Goal: Share content: Share content

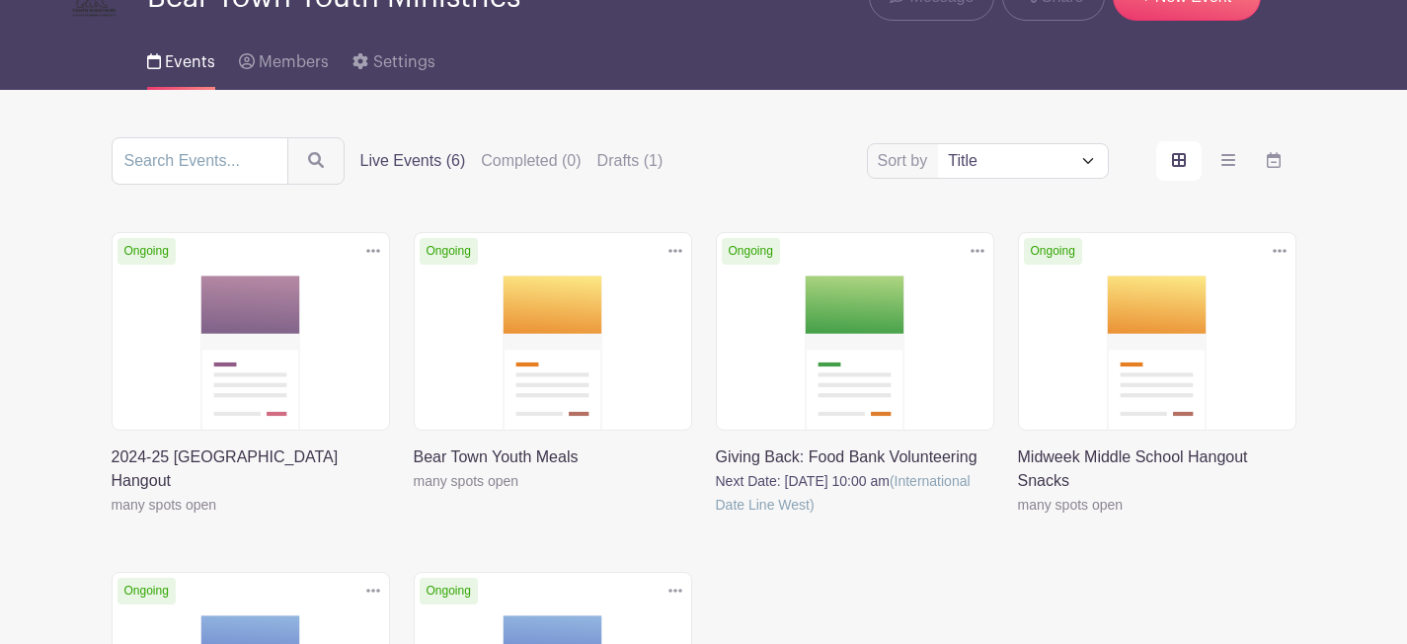
scroll to position [112, 0]
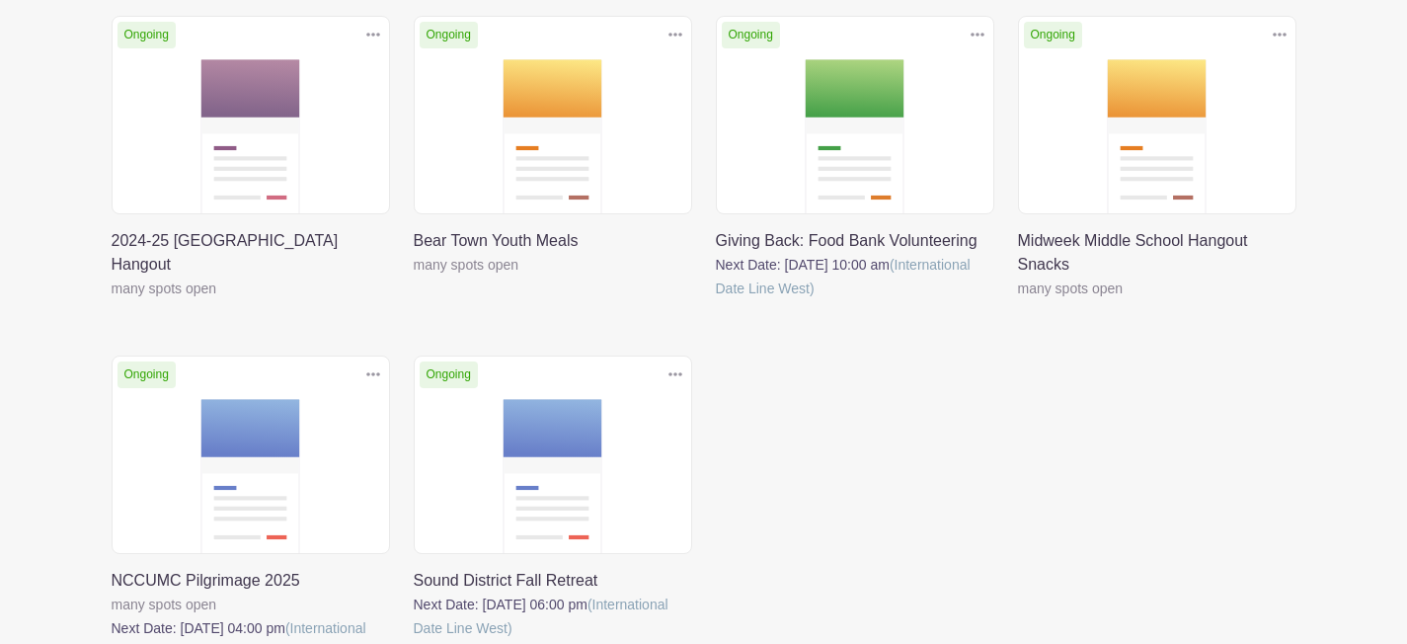
click at [112, 300] on link at bounding box center [112, 300] width 0 height 0
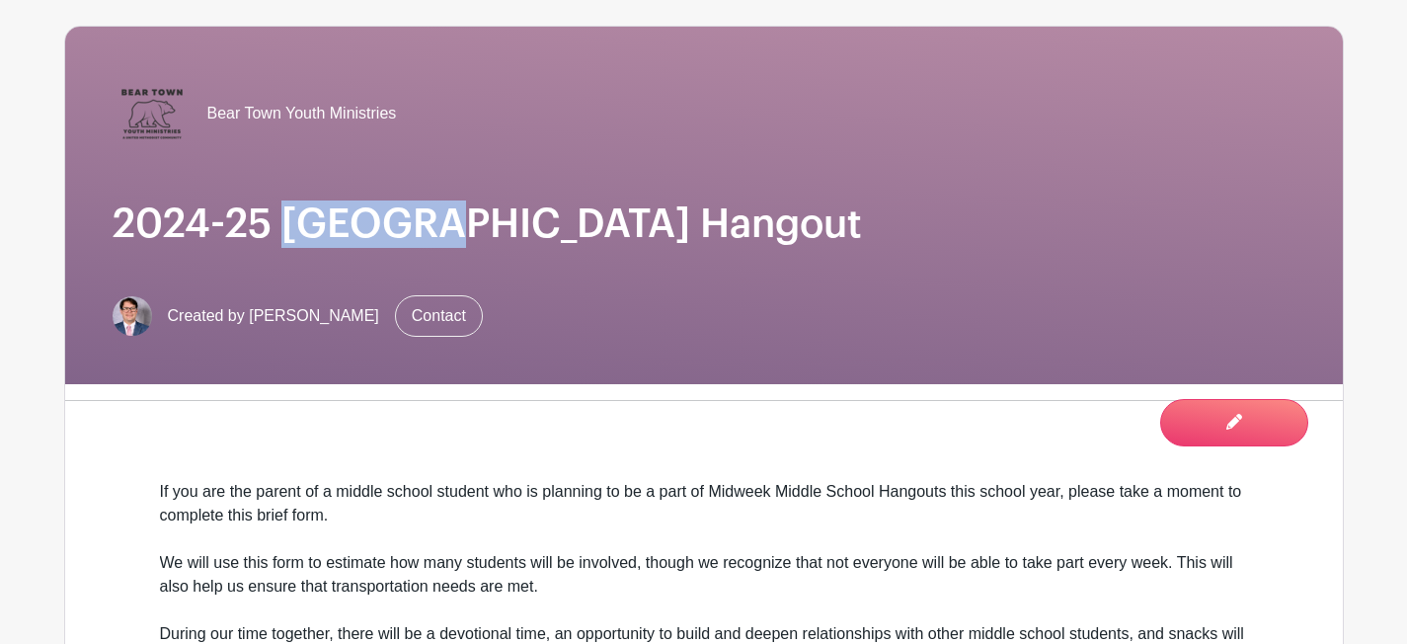
click at [278, 200] on h1 "2024-25 Midweek Middle School Hangout" at bounding box center [704, 223] width 1183 height 47
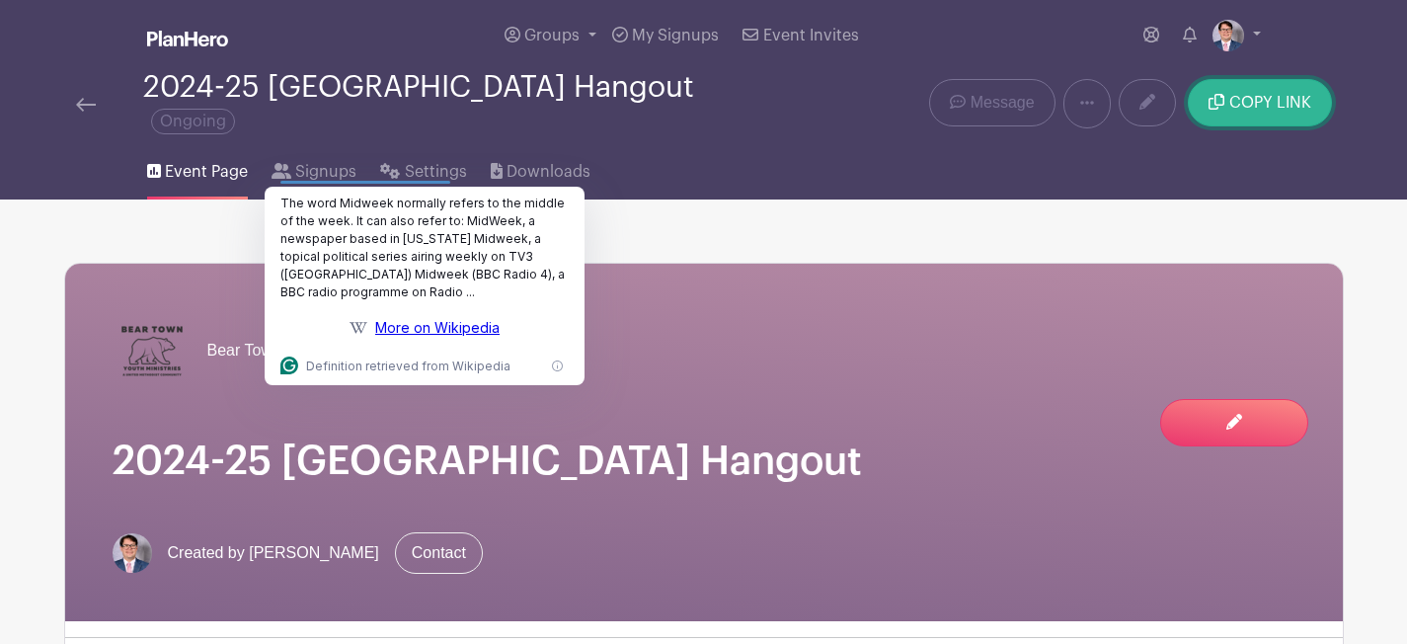
click at [1264, 105] on span "COPY LINK" at bounding box center [1270, 103] width 82 height 16
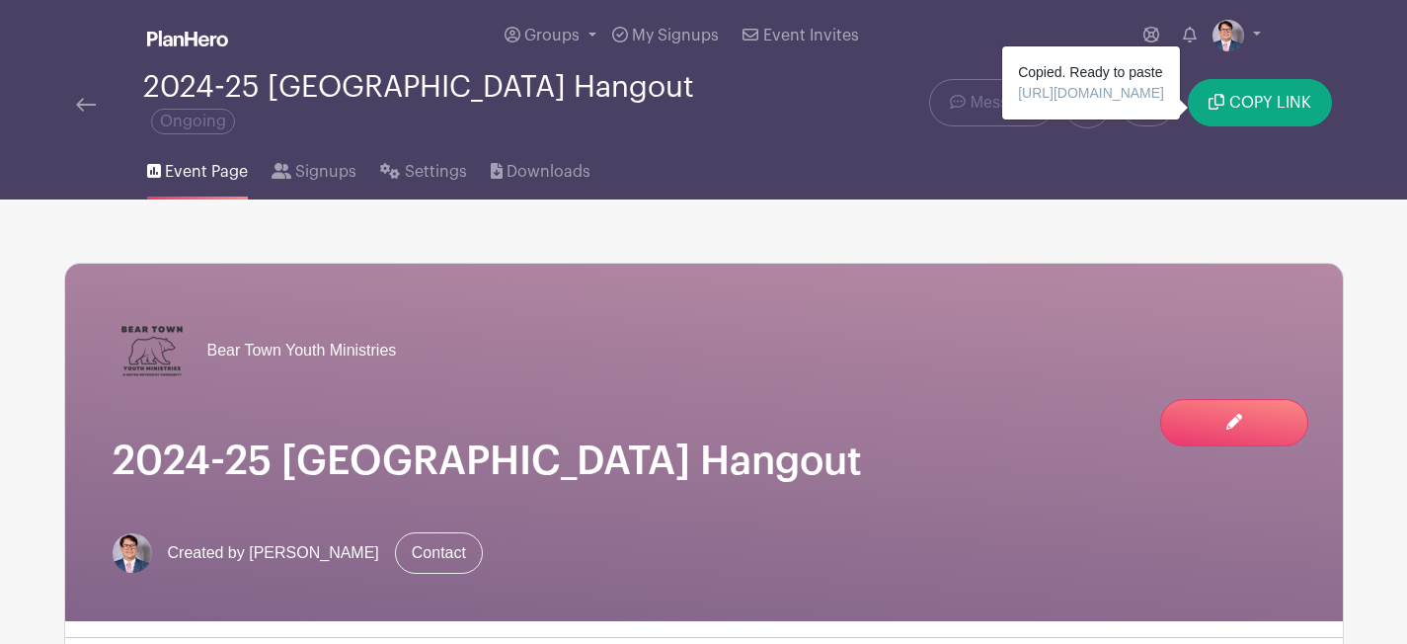
click at [95, 103] on div at bounding box center [109, 104] width 67 height 24
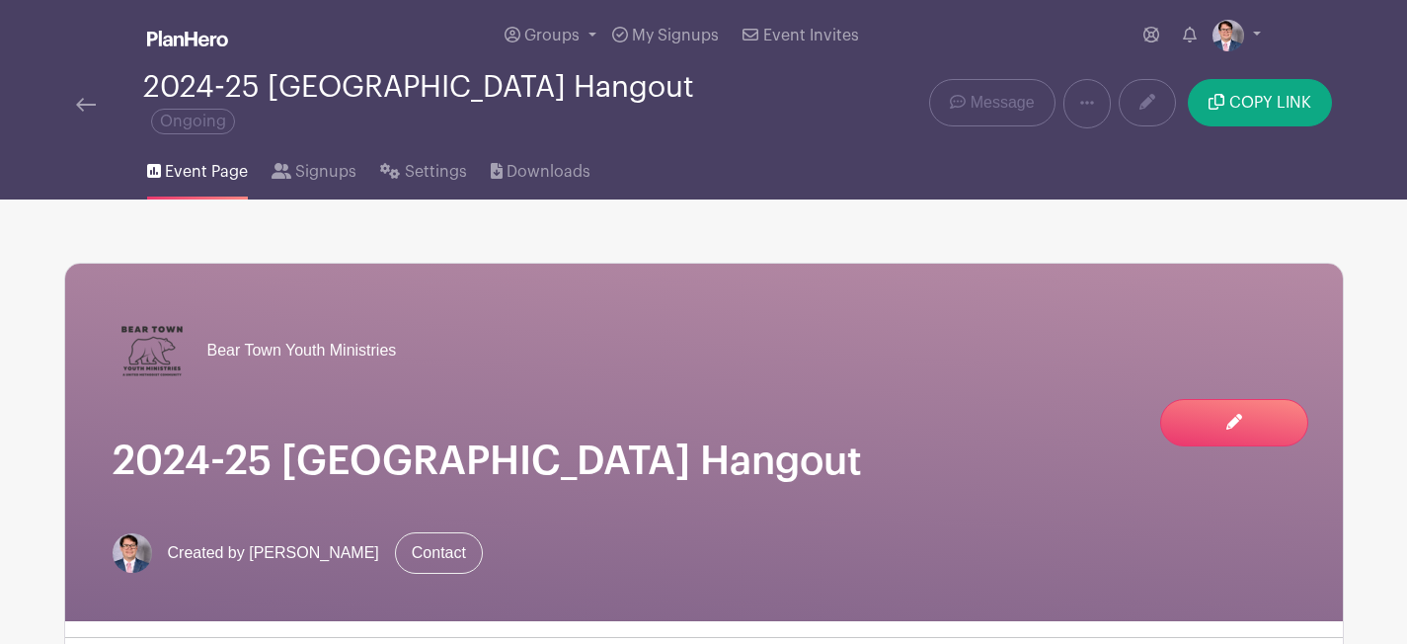
click at [82, 102] on img at bounding box center [86, 105] width 20 height 14
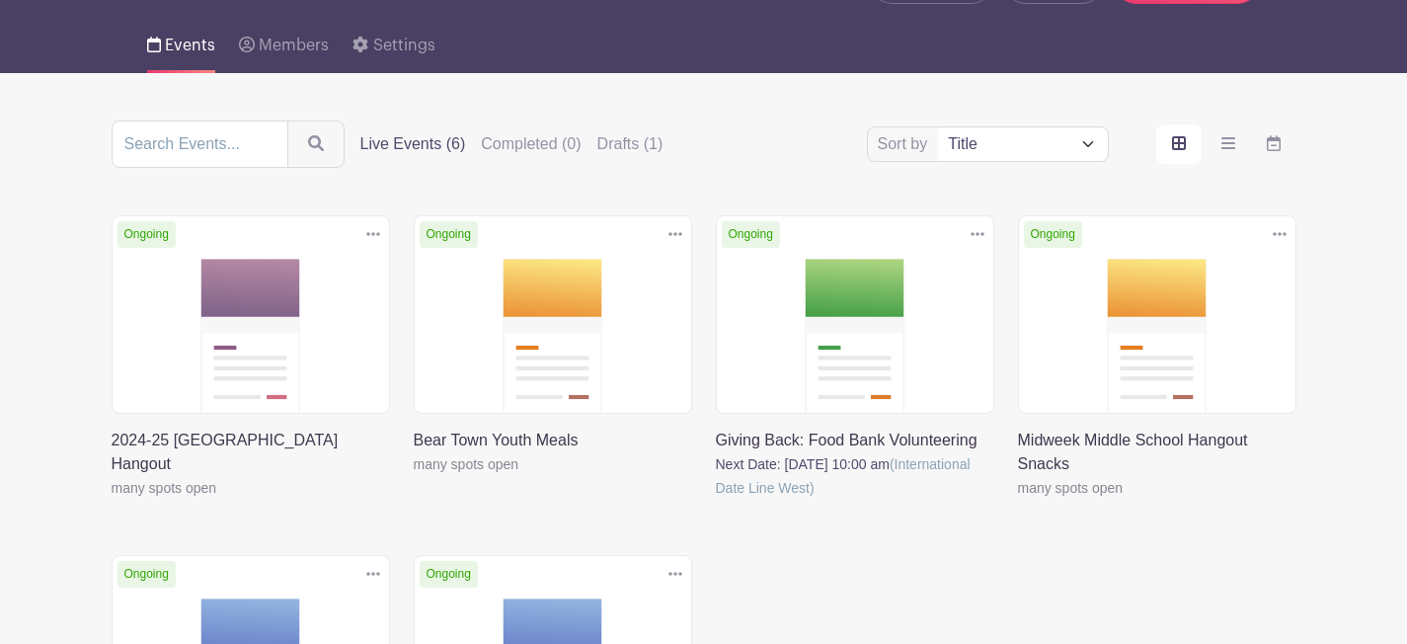
scroll to position [147, 0]
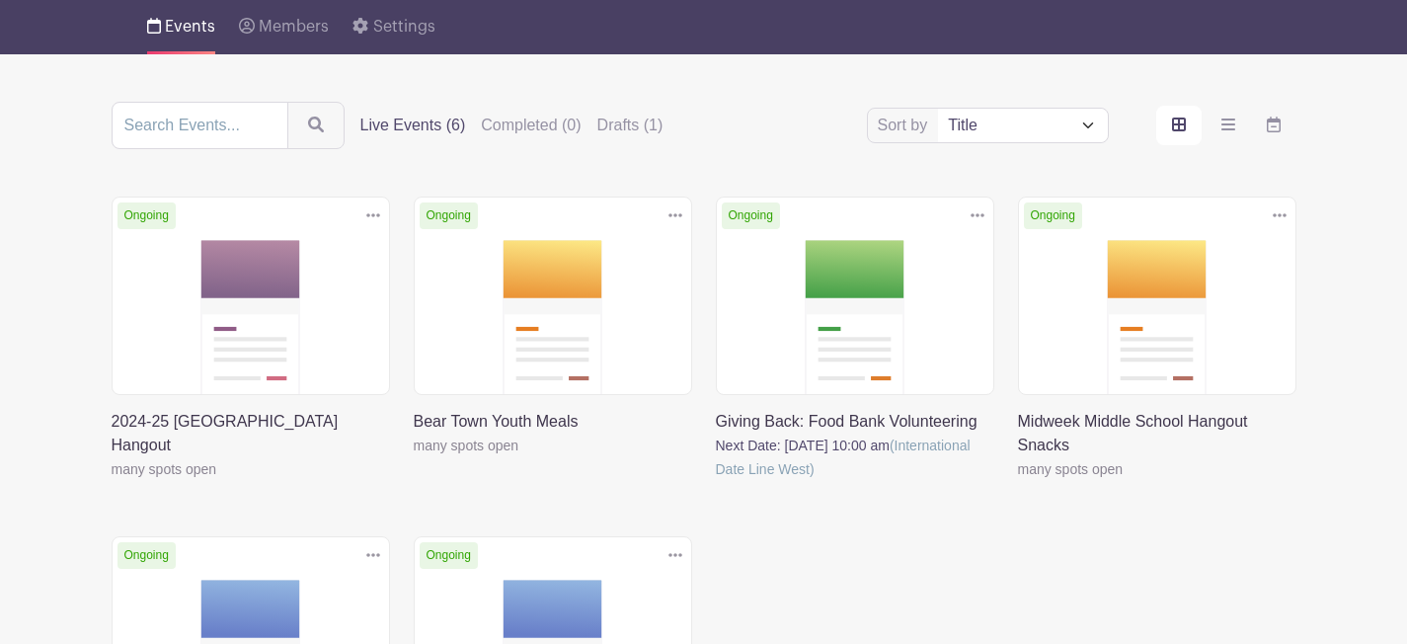
click at [683, 217] on link at bounding box center [676, 215] width 30 height 33
click at [1018, 481] on link at bounding box center [1018, 481] width 0 height 0
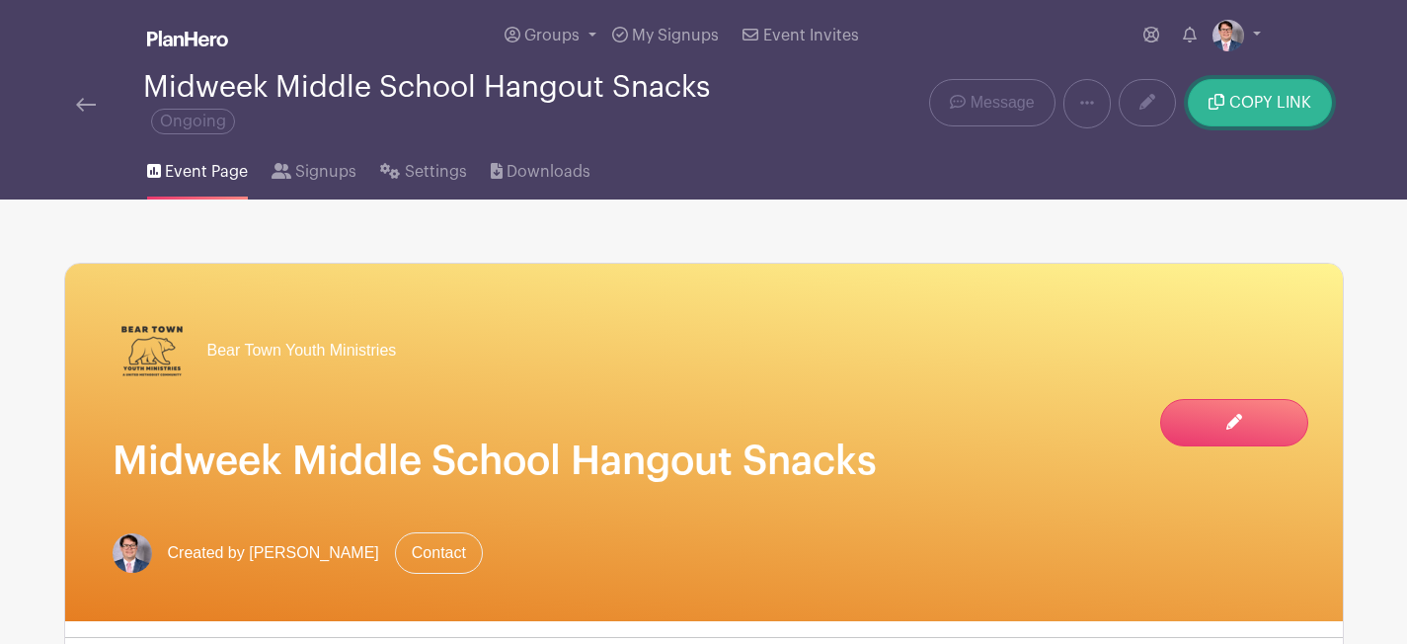
click at [1289, 93] on button "COPY LINK" at bounding box center [1259, 102] width 143 height 47
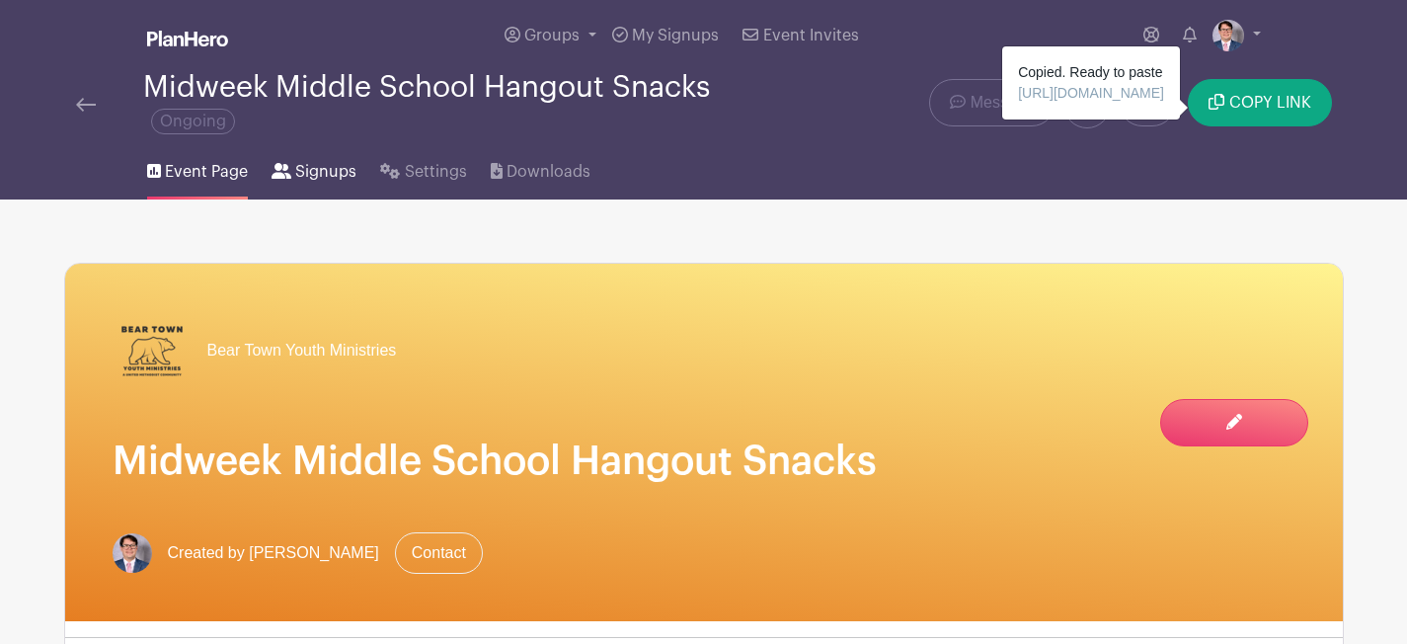
click at [296, 169] on span "Signups" at bounding box center [325, 172] width 61 height 24
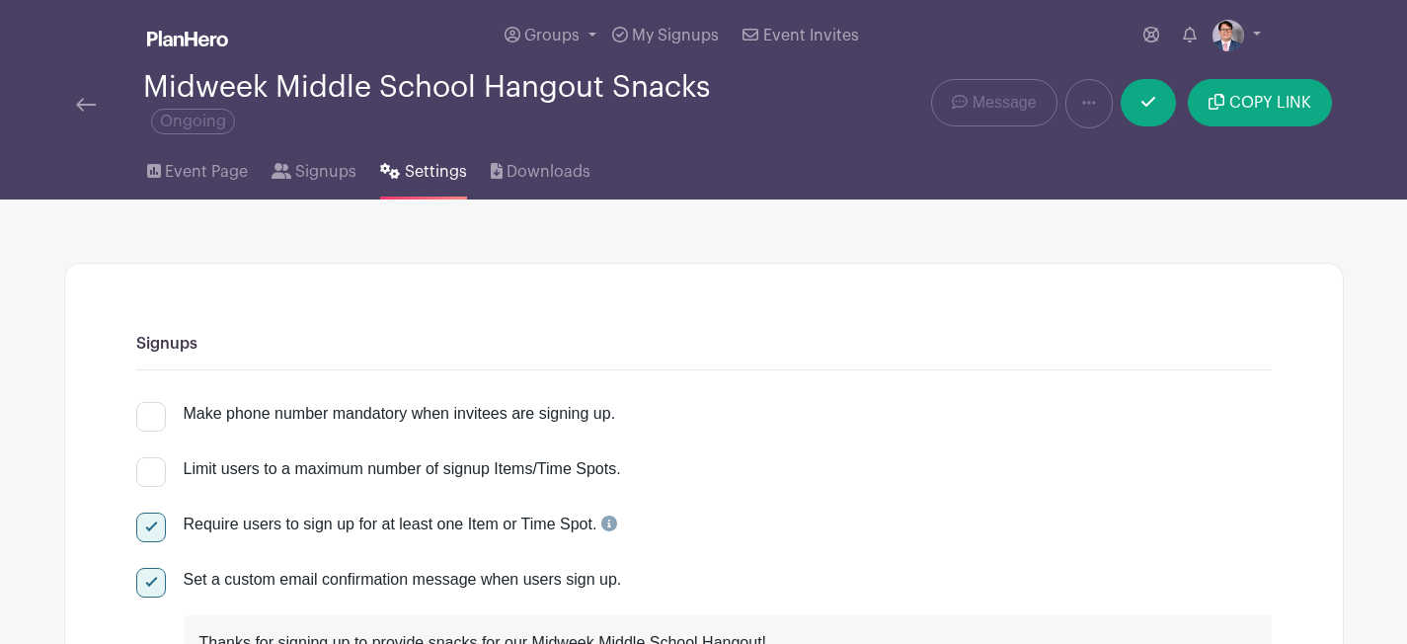
click at [68, 108] on div "Midweek Middle School Hangout Snacks Ongoing" at bounding box center [437, 103] width 747 height 65
click at [77, 106] on img at bounding box center [86, 105] width 20 height 14
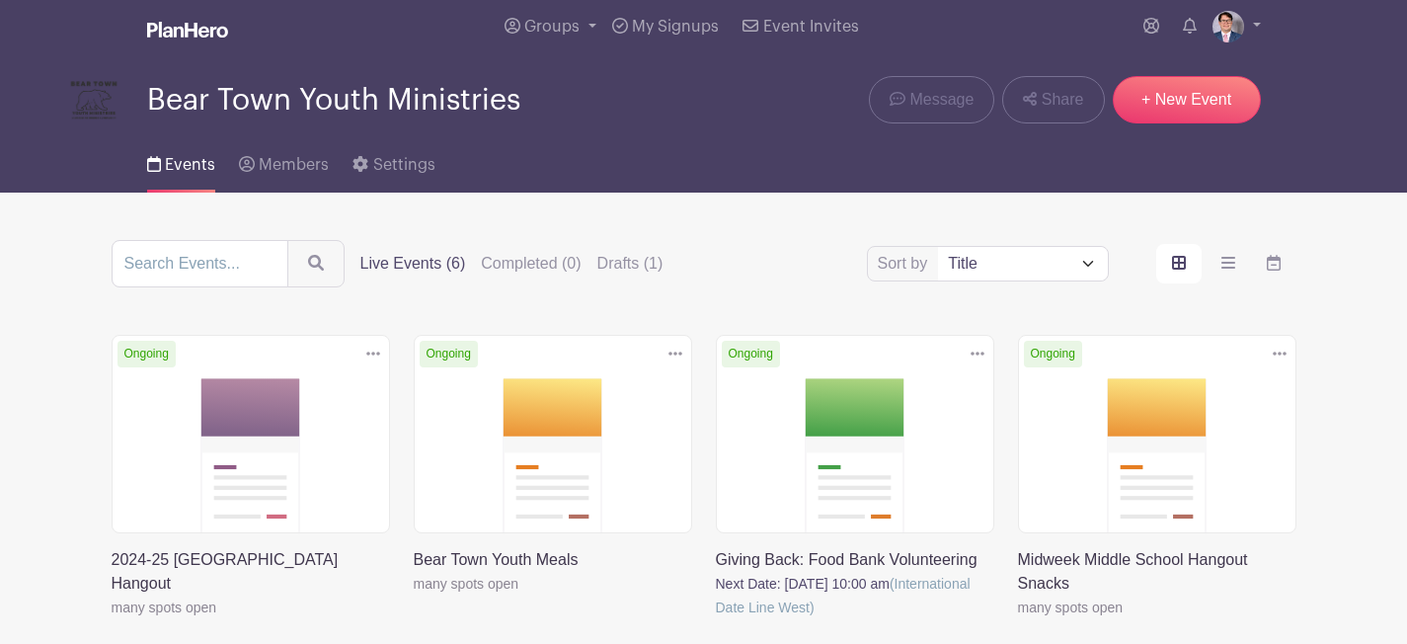
scroll to position [61, 0]
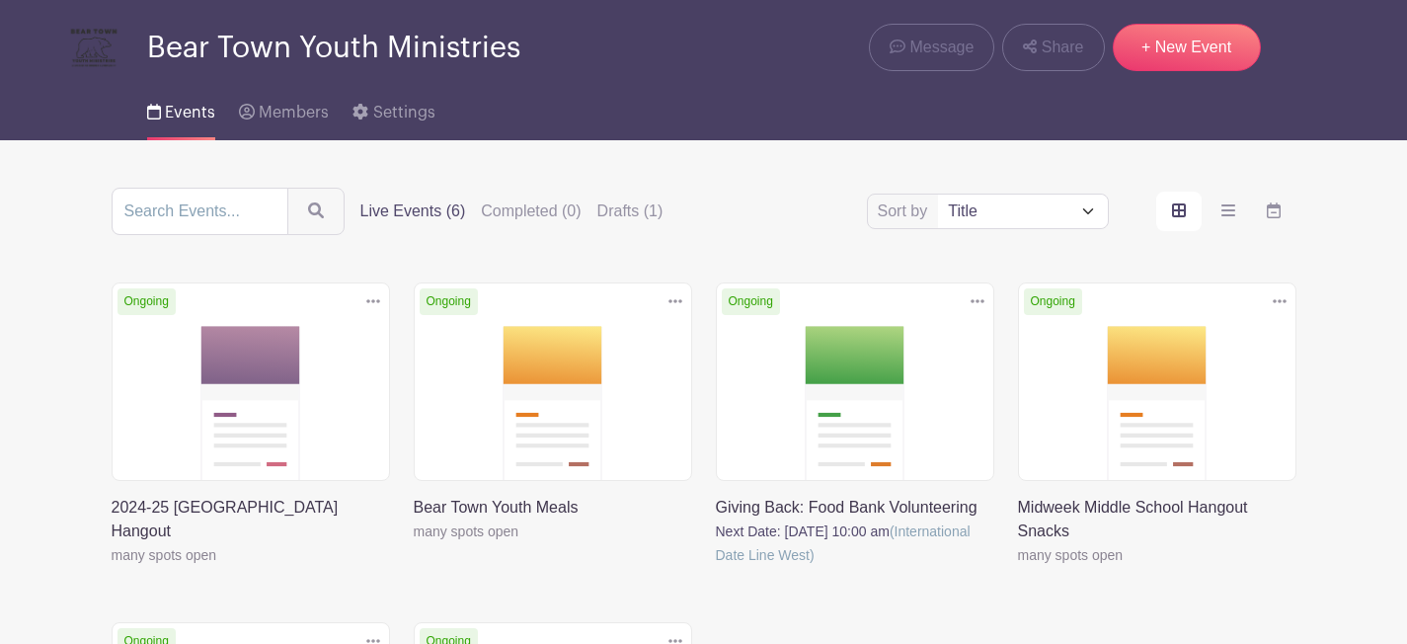
click at [414, 543] on link at bounding box center [414, 543] width 0 height 0
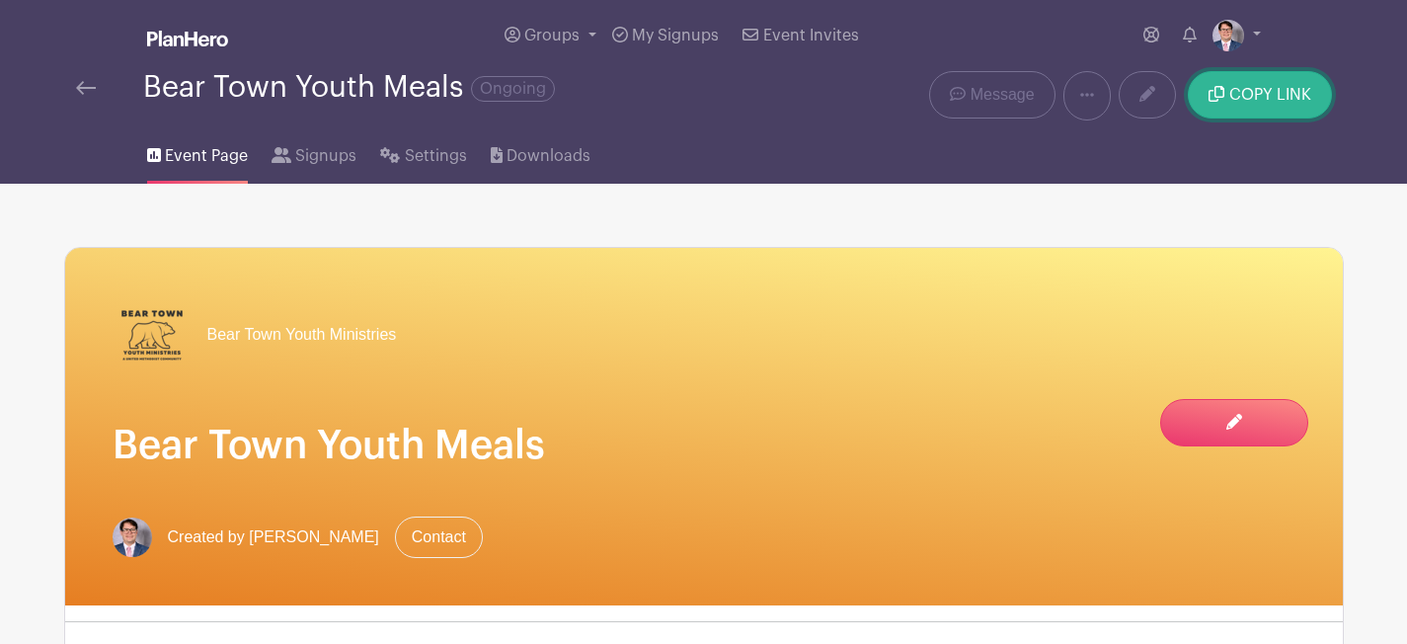
click at [1258, 108] on button "COPY LINK" at bounding box center [1259, 94] width 143 height 47
